Goal: Information Seeking & Learning: Learn about a topic

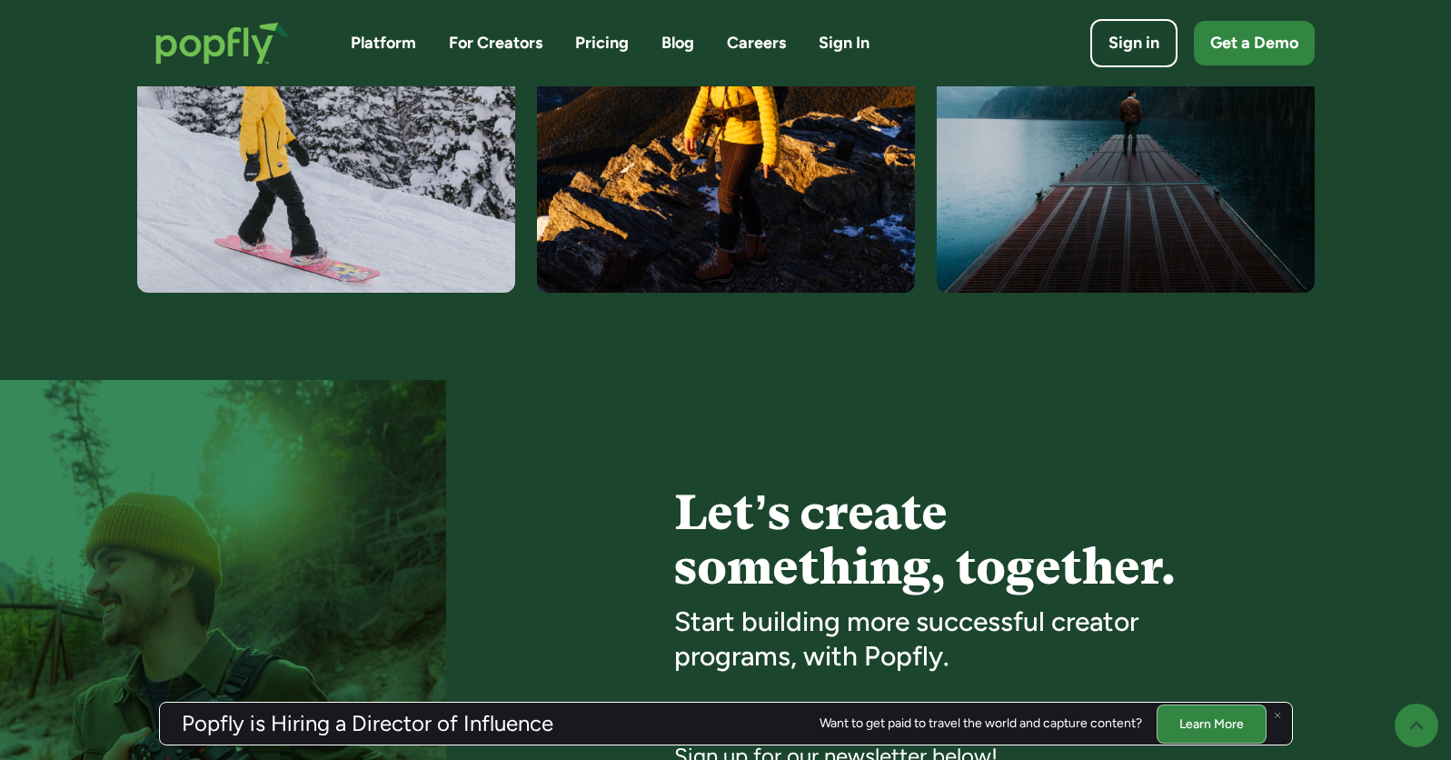
scroll to position [3940, 0]
click at [1187, 204] on img at bounding box center [1126, 64] width 378 height 454
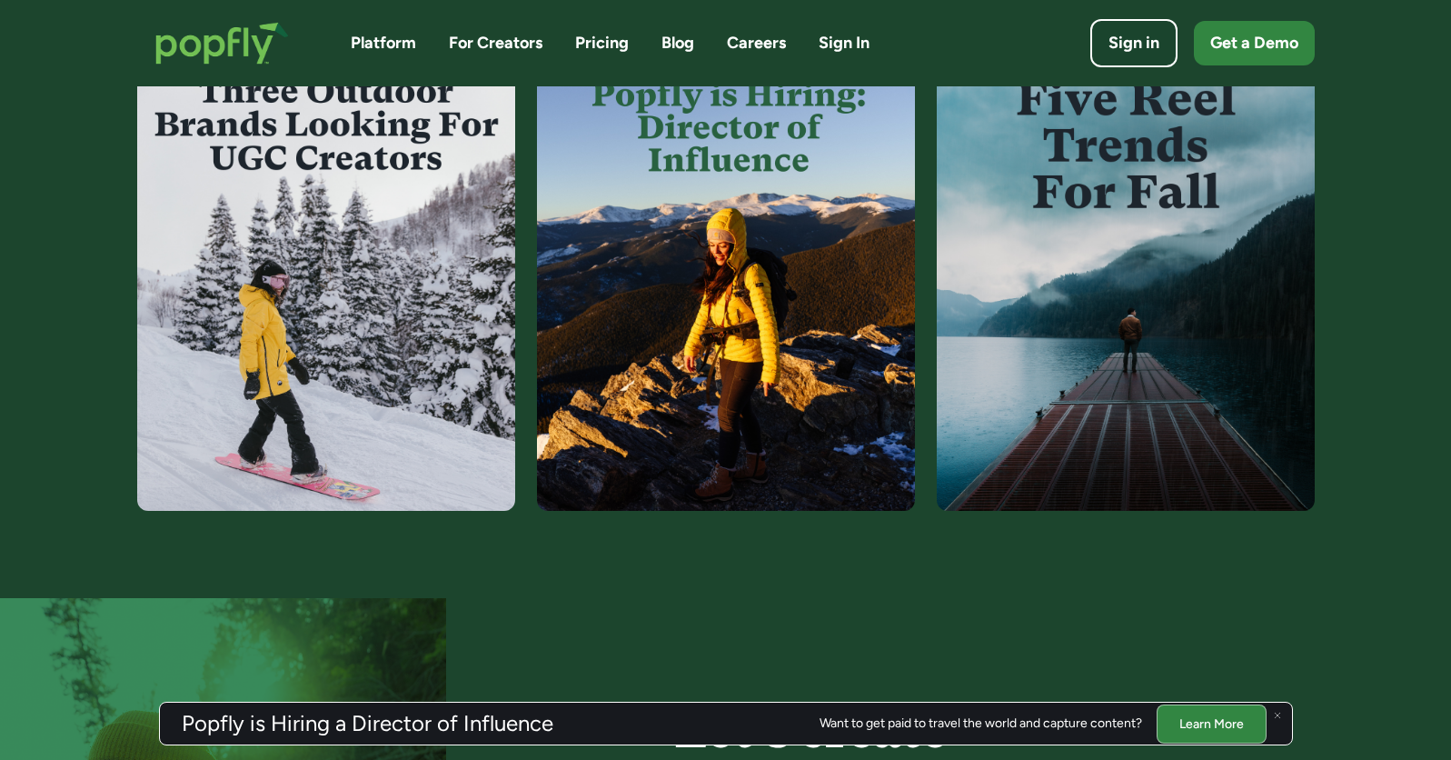
click at [1127, 143] on img at bounding box center [1126, 283] width 378 height 454
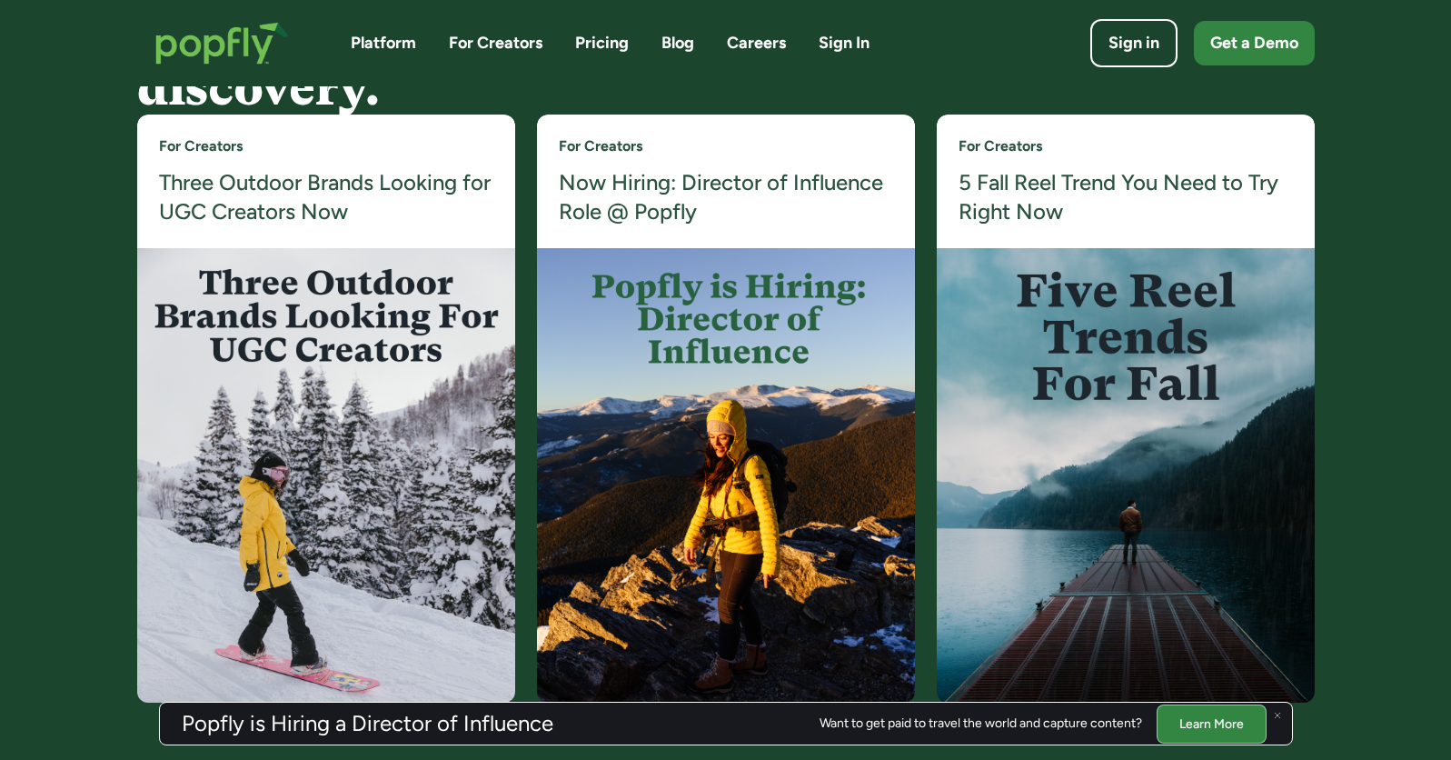
scroll to position [3528, 0]
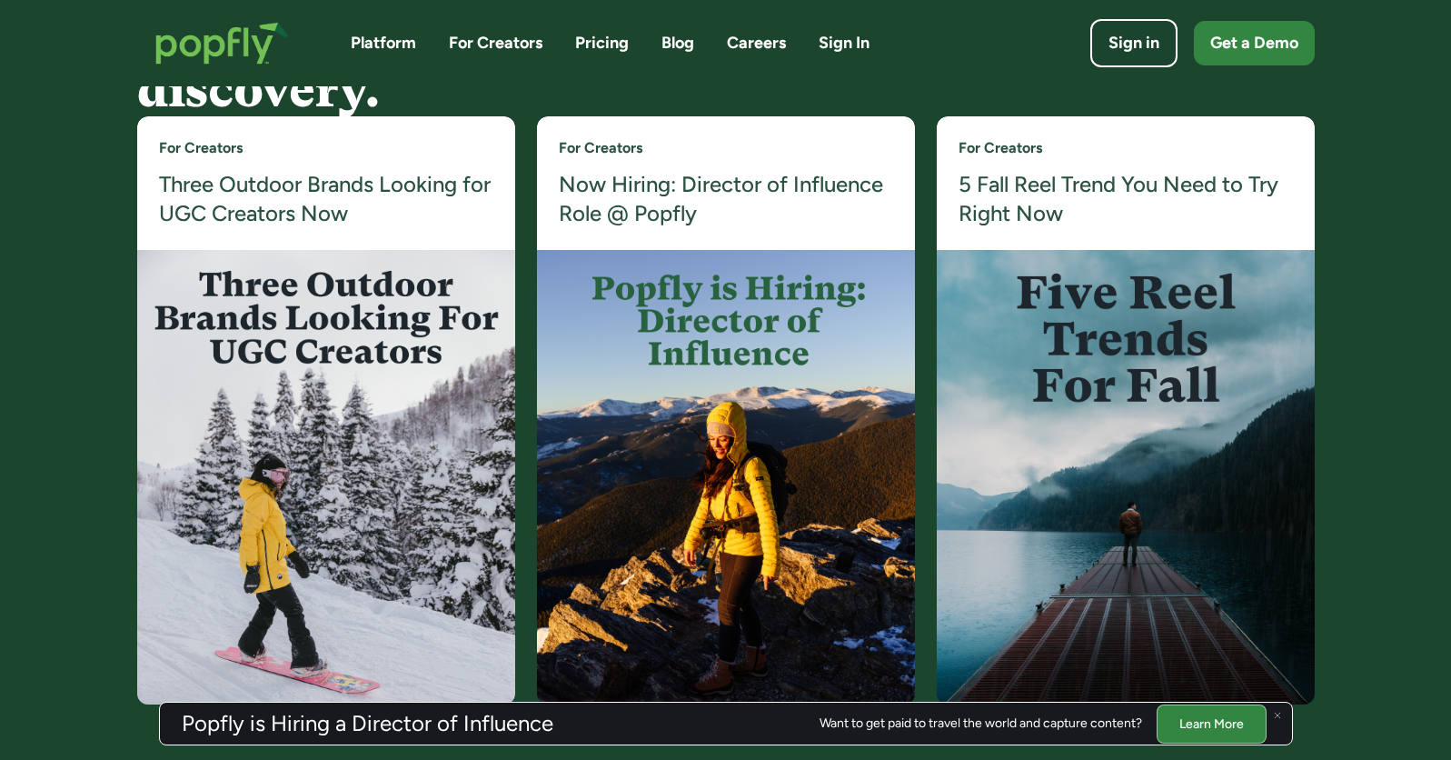
click at [1078, 185] on h4 "5 Fall Reel Trend You Need to Try Right Now" at bounding box center [1125, 199] width 334 height 59
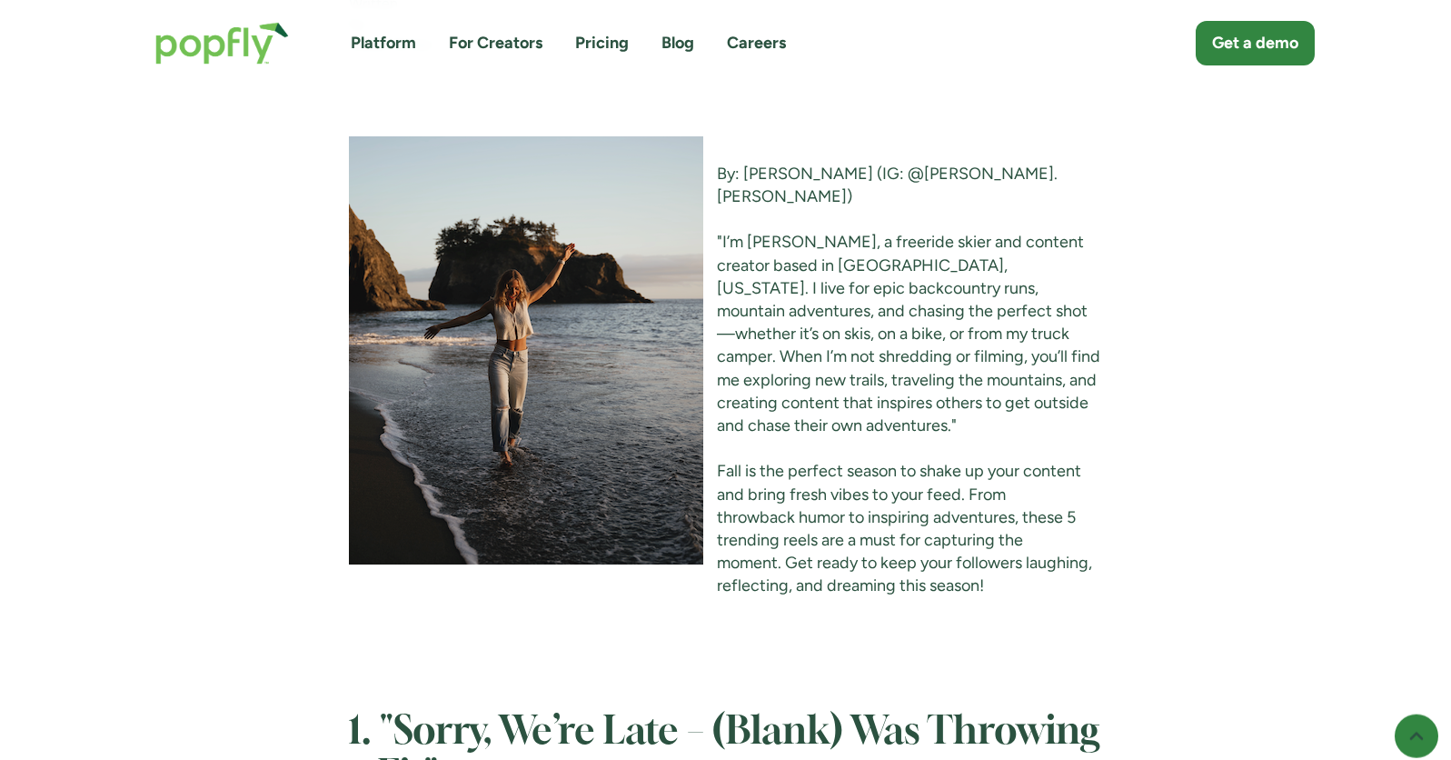
scroll to position [1378, 0]
drag, startPoint x: 974, startPoint y: 174, endPoint x: 868, endPoint y: 177, distance: 106.3
click at [868, 177] on p "By: Jess Cohen (IG: @Jess.Cohenn)" at bounding box center [725, 186] width 753 height 45
copy p "@Jess.Cohenn"
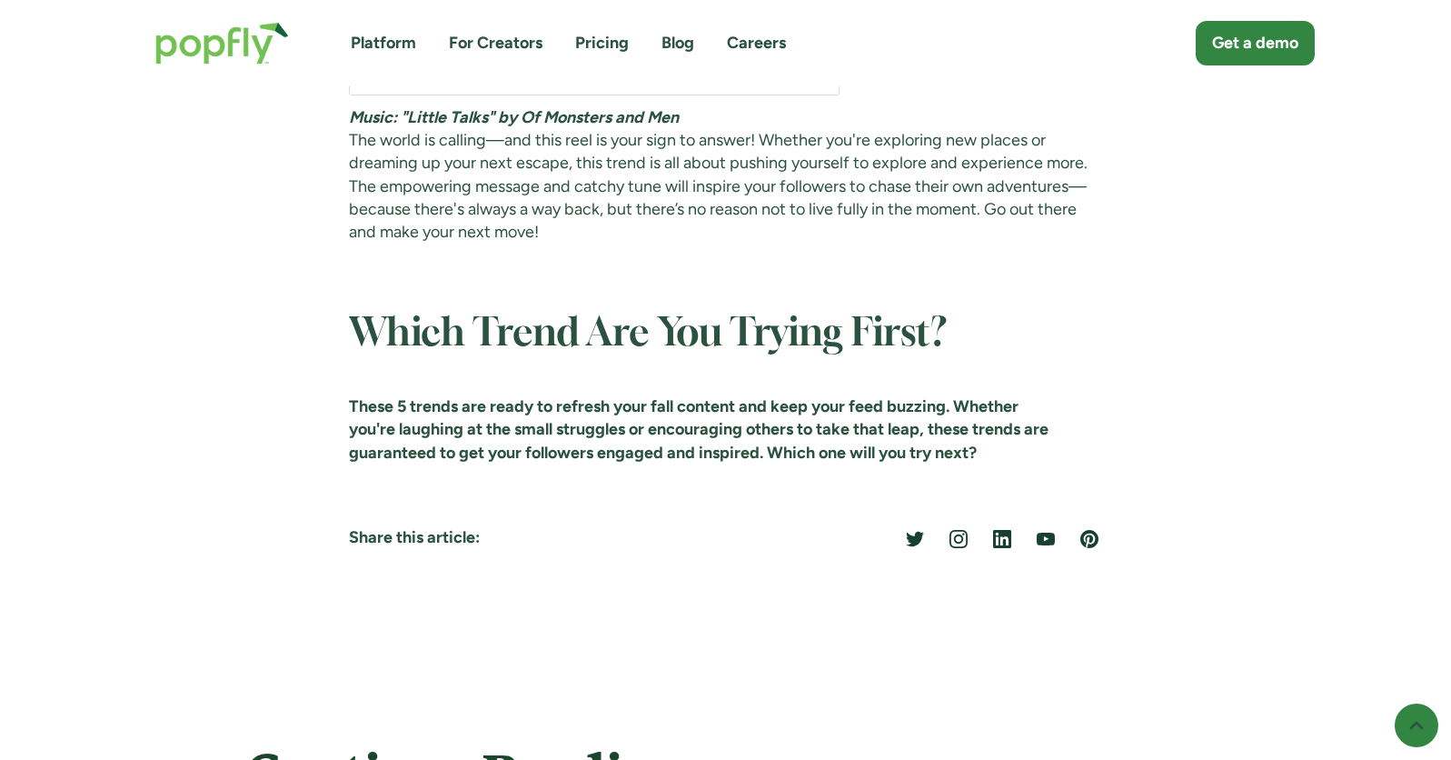
scroll to position [8089, 0]
